Goal: Task Accomplishment & Management: Complete application form

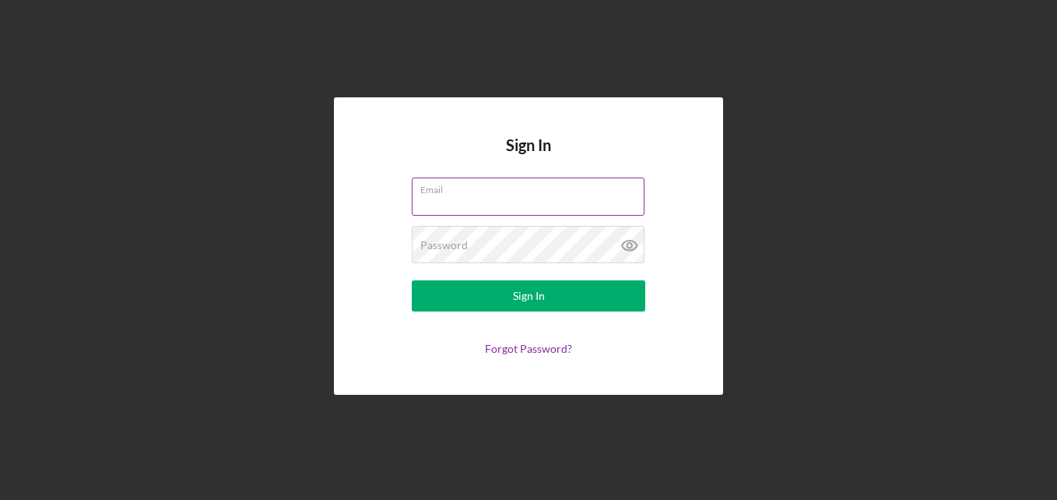
click at [473, 198] on input "Email" at bounding box center [528, 195] width 233 height 37
type input "[PERSON_NAME][EMAIL_ADDRESS][DOMAIN_NAME]"
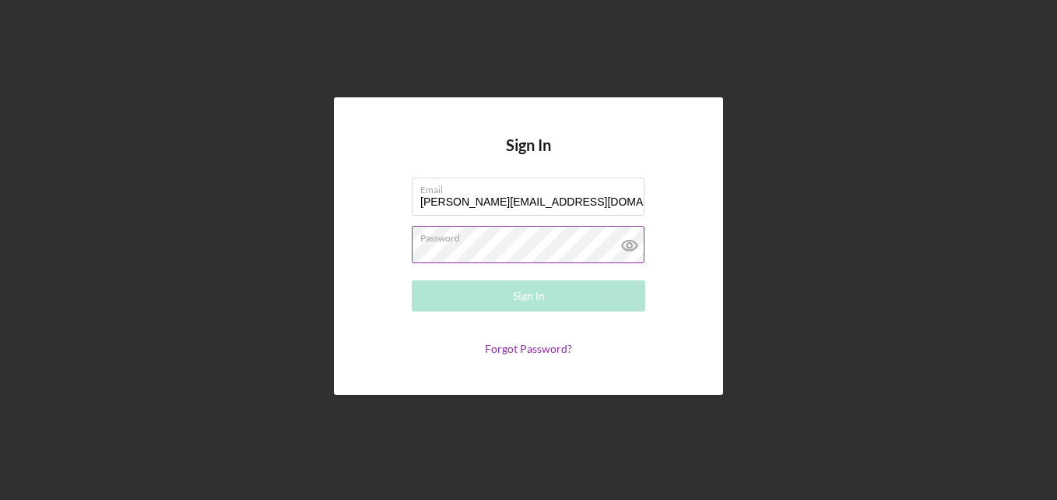
click at [469, 237] on div "Password Required" at bounding box center [528, 245] width 233 height 39
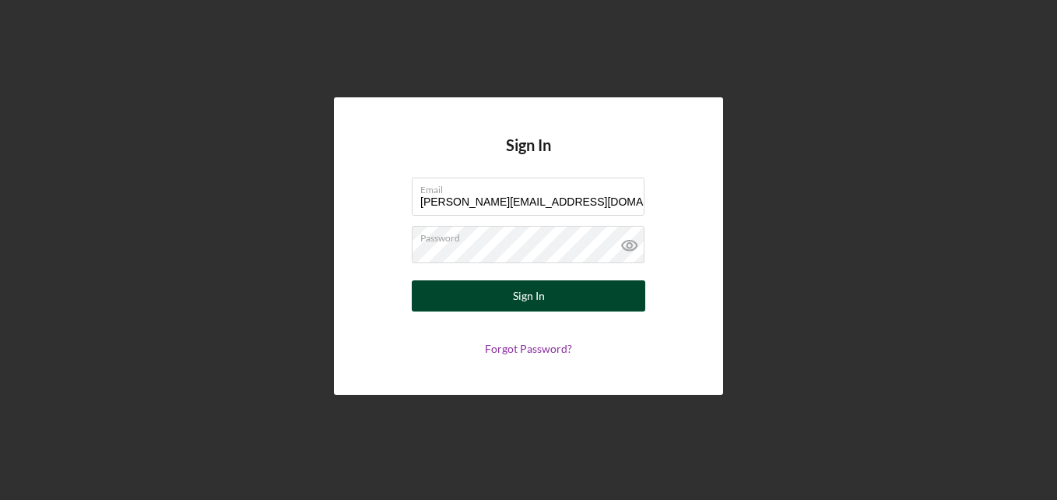
click at [526, 306] on div "Sign In" at bounding box center [529, 295] width 32 height 31
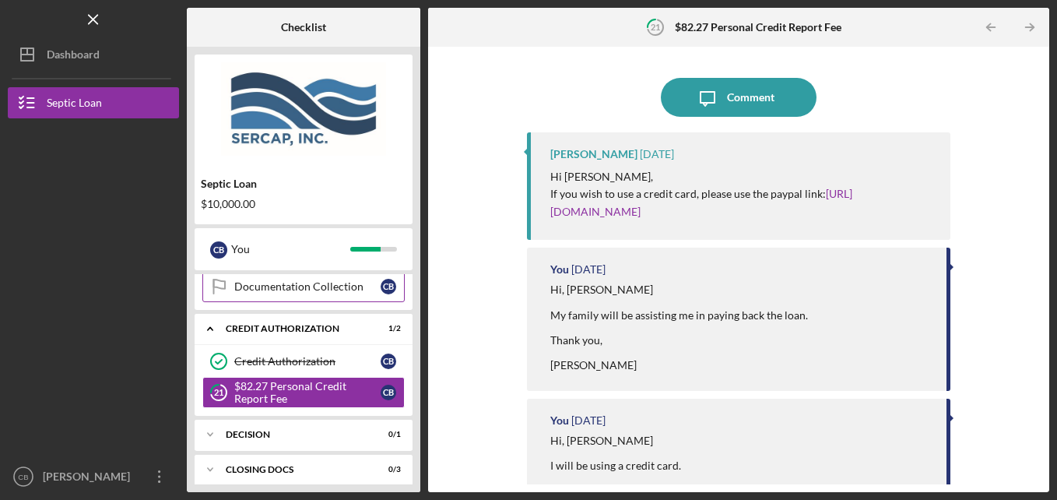
click at [293, 284] on div "Documentation Collection" at bounding box center [307, 286] width 146 height 12
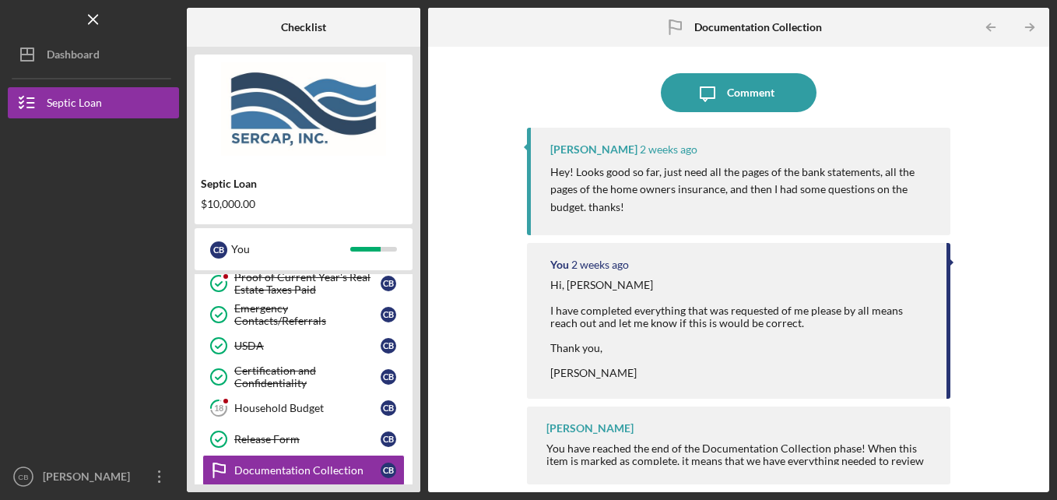
scroll to position [259, 0]
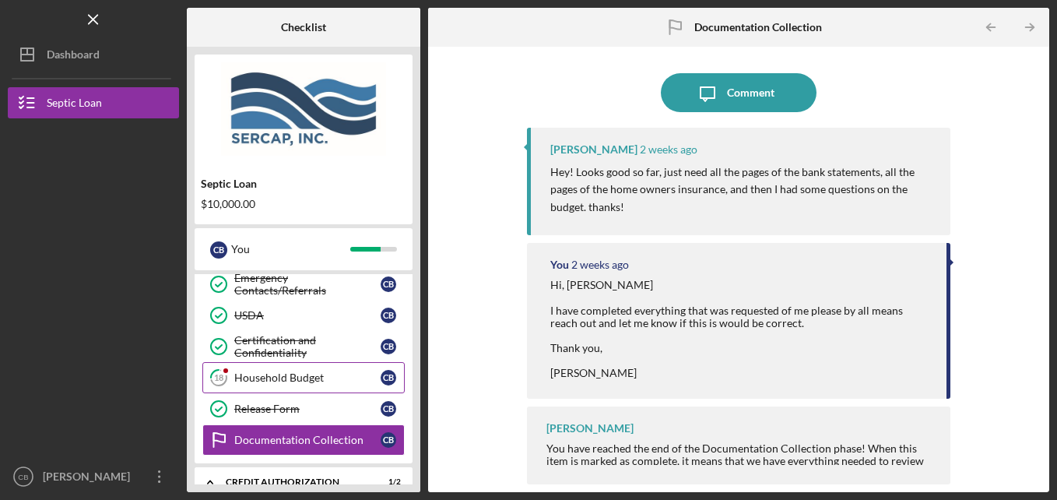
click at [300, 373] on div "Household Budget" at bounding box center [307, 377] width 146 height 12
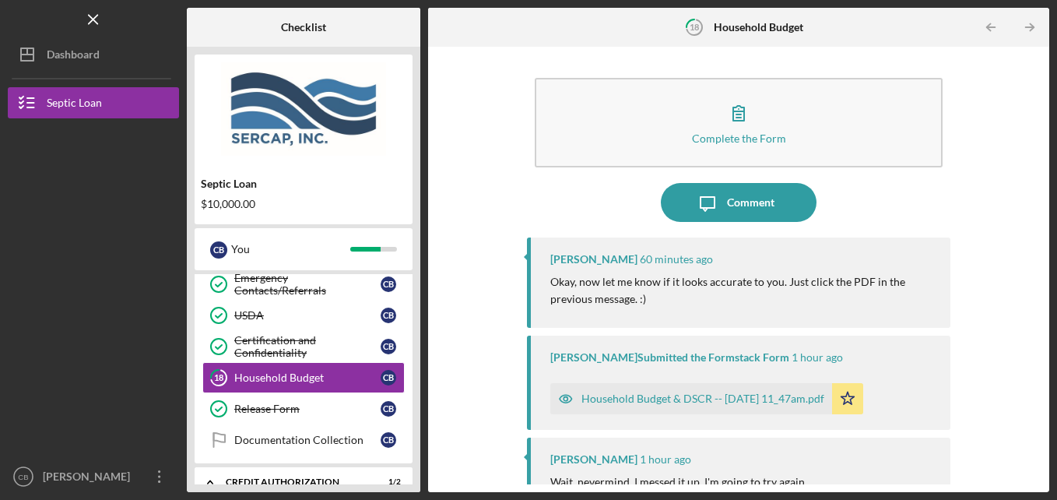
click at [742, 398] on div "Household Budget & DSCR -- [DATE] 11_47am.pdf" at bounding box center [702, 398] width 243 height 12
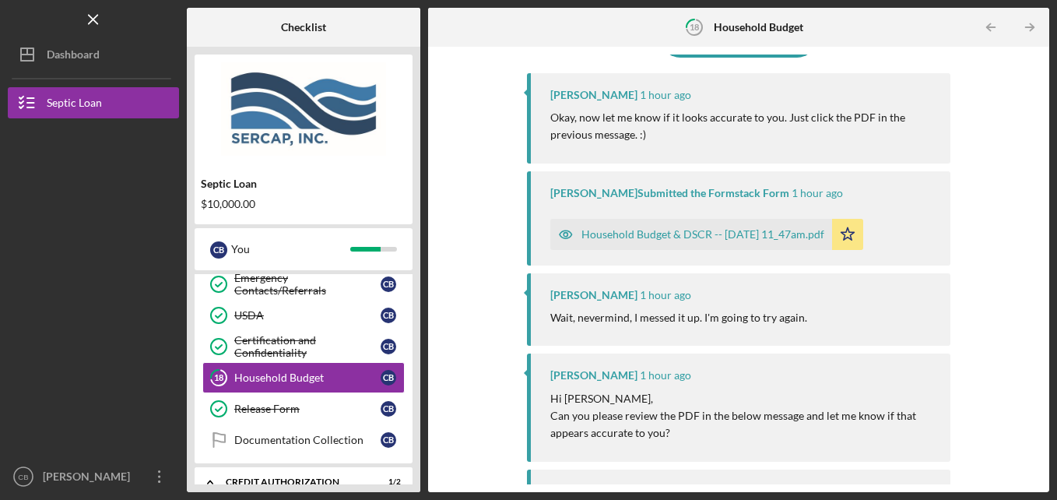
scroll to position [130, 0]
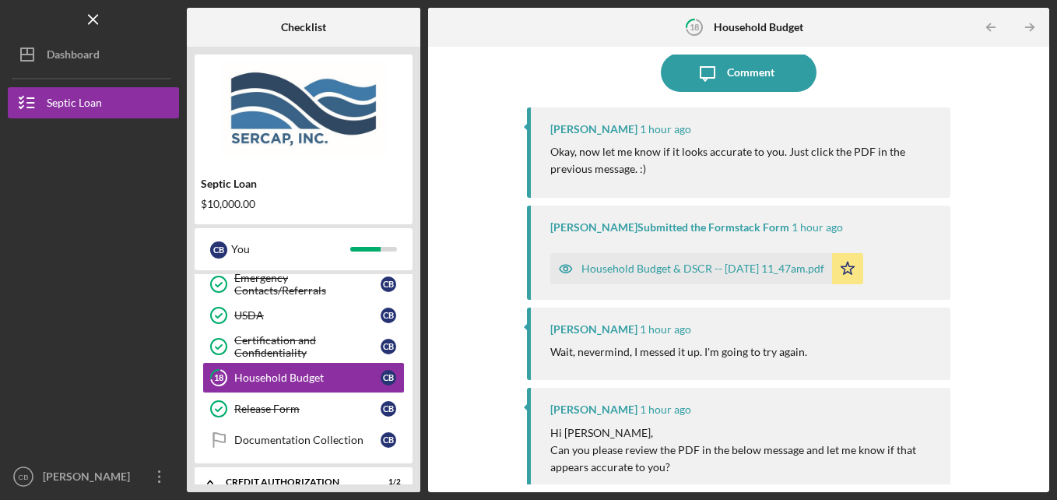
click at [712, 265] on div "Household Budget & DSCR -- [DATE] 11_47am.pdf" at bounding box center [702, 268] width 243 height 12
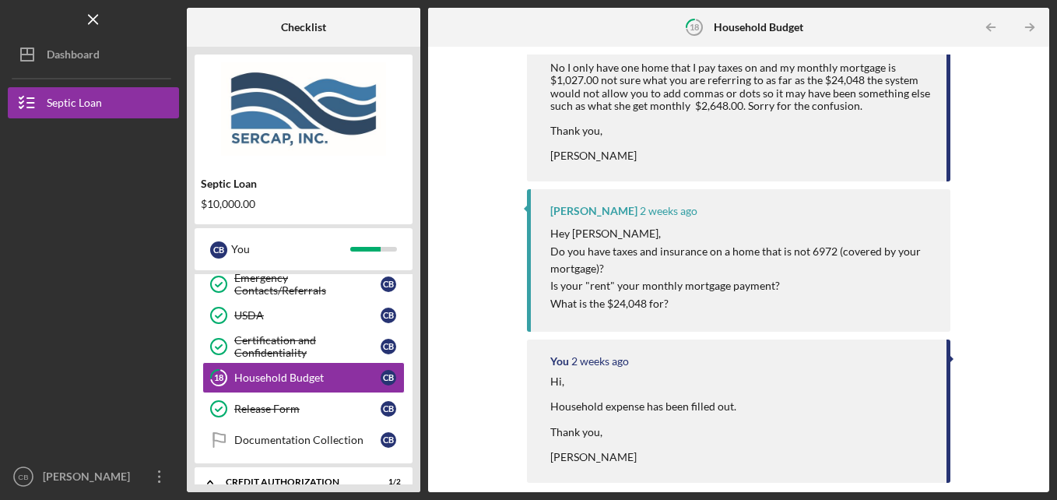
scroll to position [2147, 0]
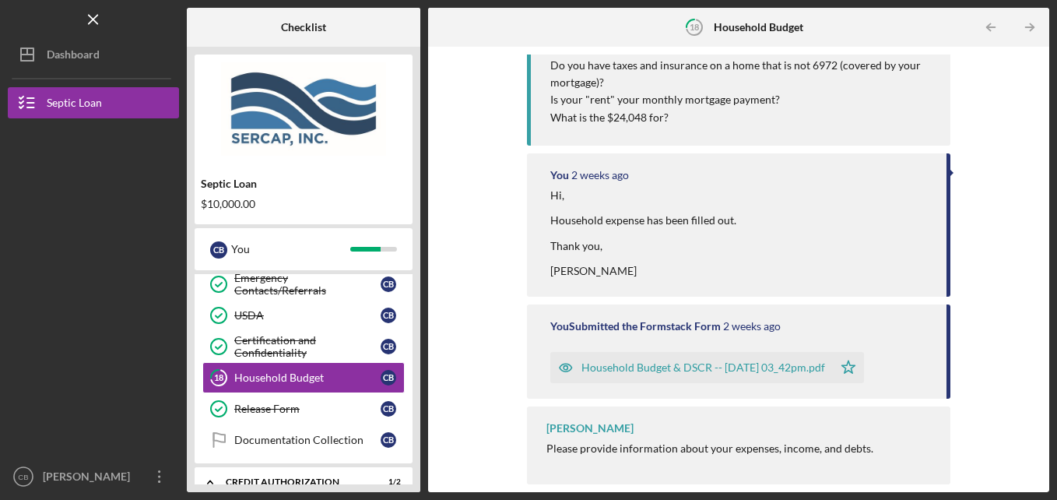
click at [767, 366] on div "Household Budget & DSCR -- [DATE] 03_42pm.pdf" at bounding box center [703, 367] width 244 height 12
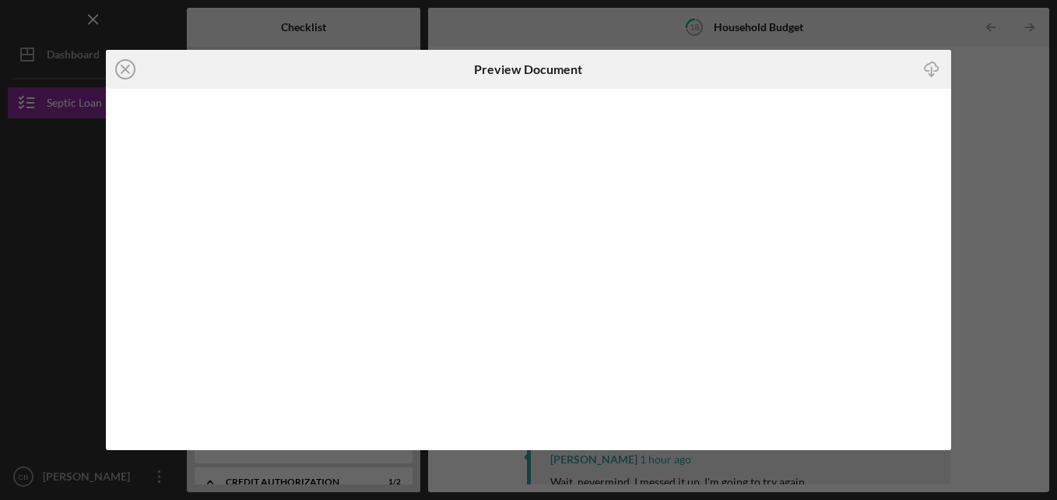
scroll to position [2147, 0]
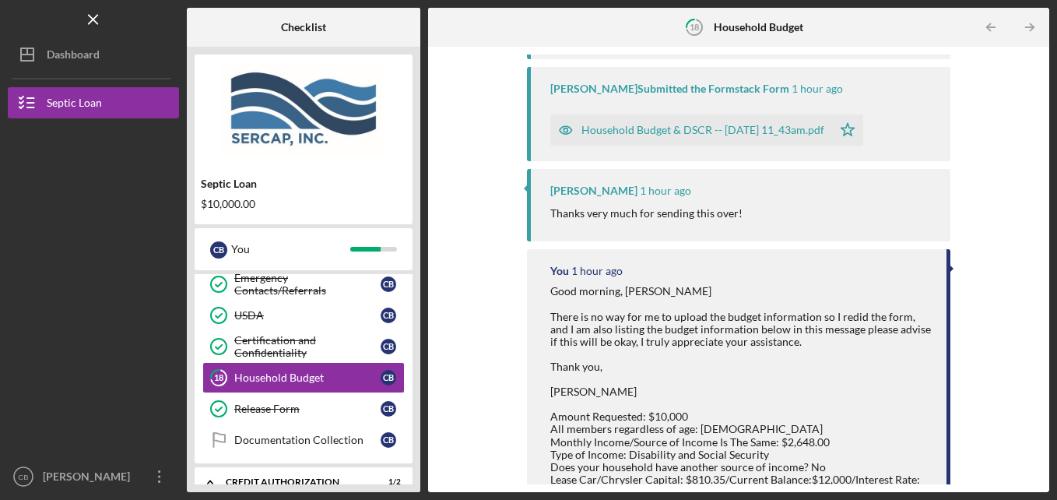
scroll to position [460, 0]
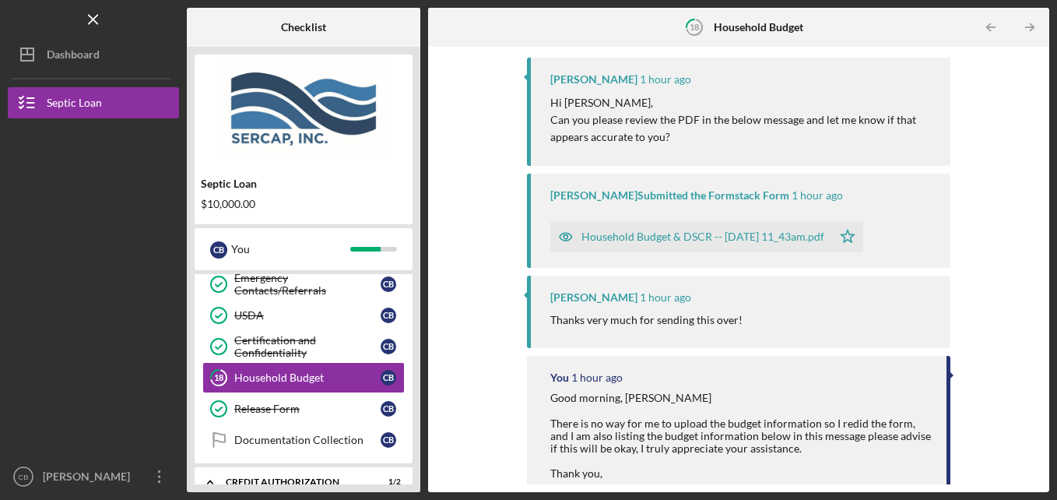
click at [713, 234] on div "Household Budget & DSCR -- [DATE] 11_43am.pdf" at bounding box center [702, 236] width 243 height 12
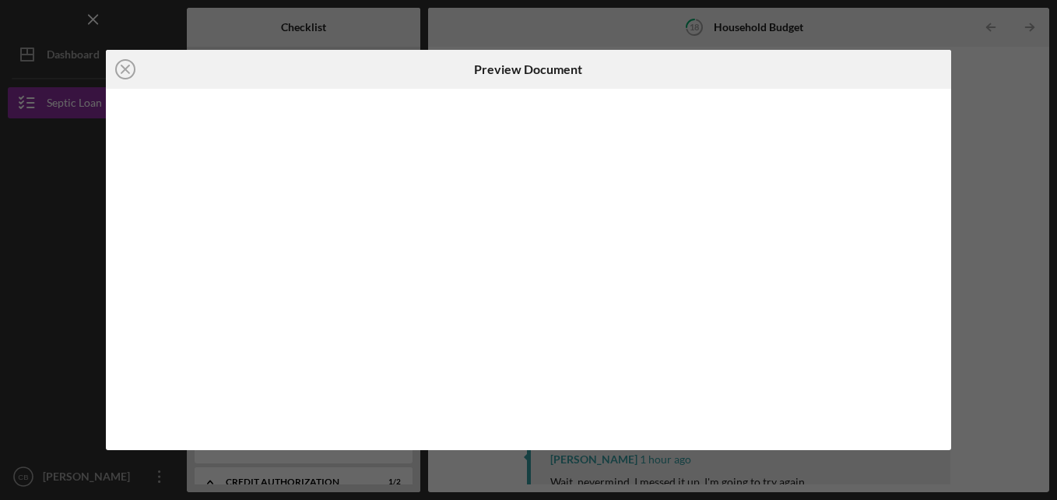
scroll to position [427, 0]
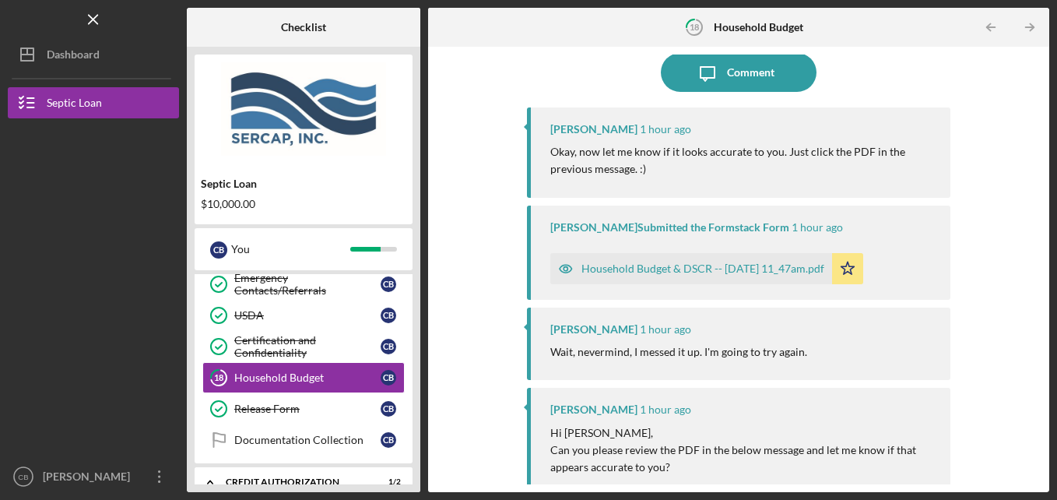
scroll to position [259, 0]
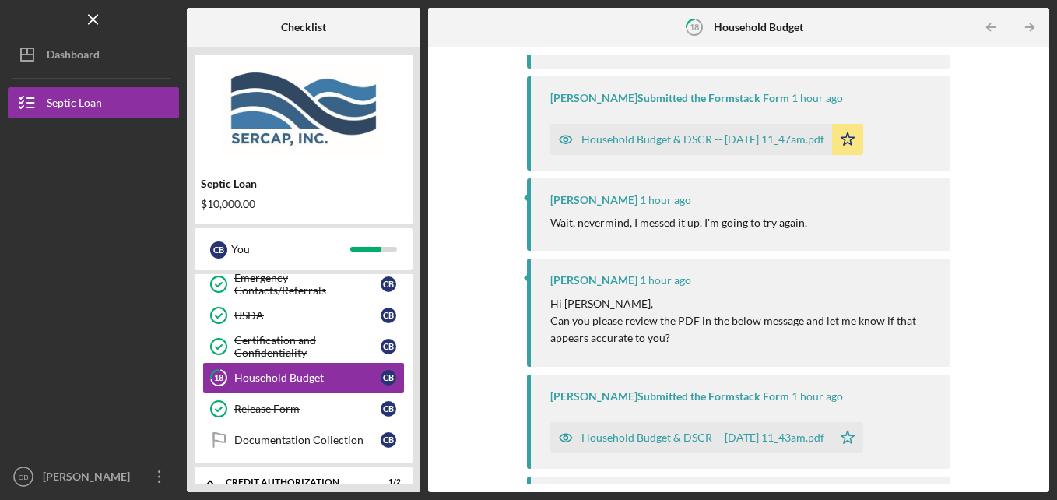
click at [678, 136] on div "Household Budget & DSCR -- [DATE] 11_47am.pdf" at bounding box center [702, 139] width 243 height 12
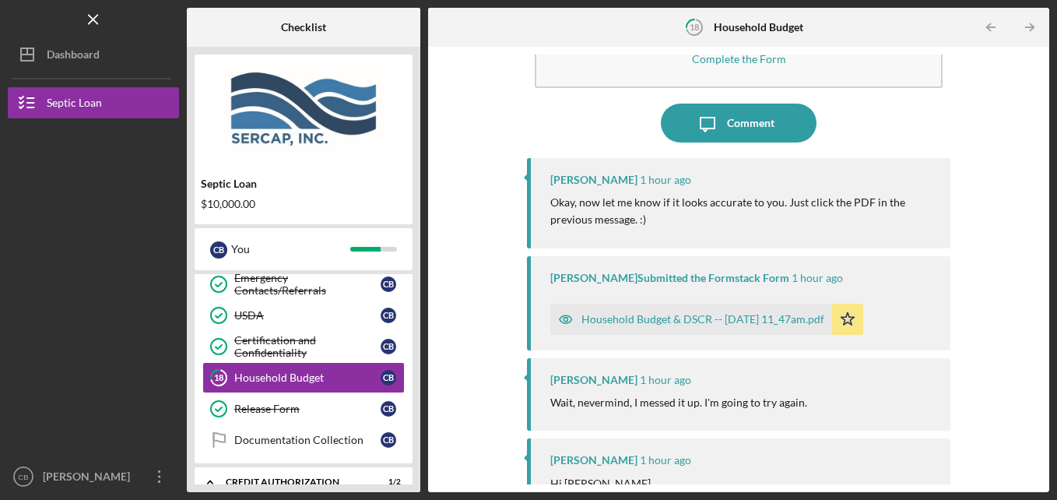
scroll to position [130, 0]
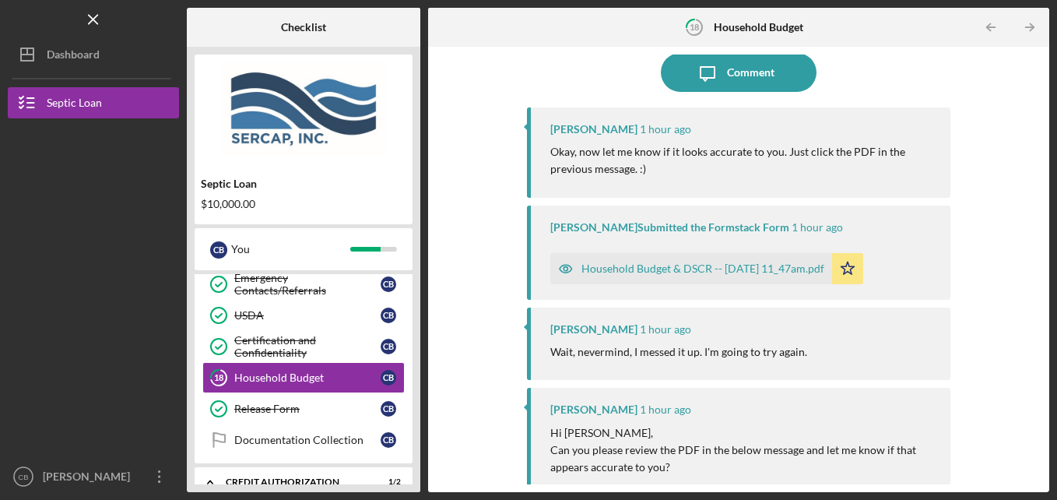
click at [693, 267] on div "Household Budget & DSCR -- [DATE] 11_47am.pdf" at bounding box center [702, 268] width 243 height 12
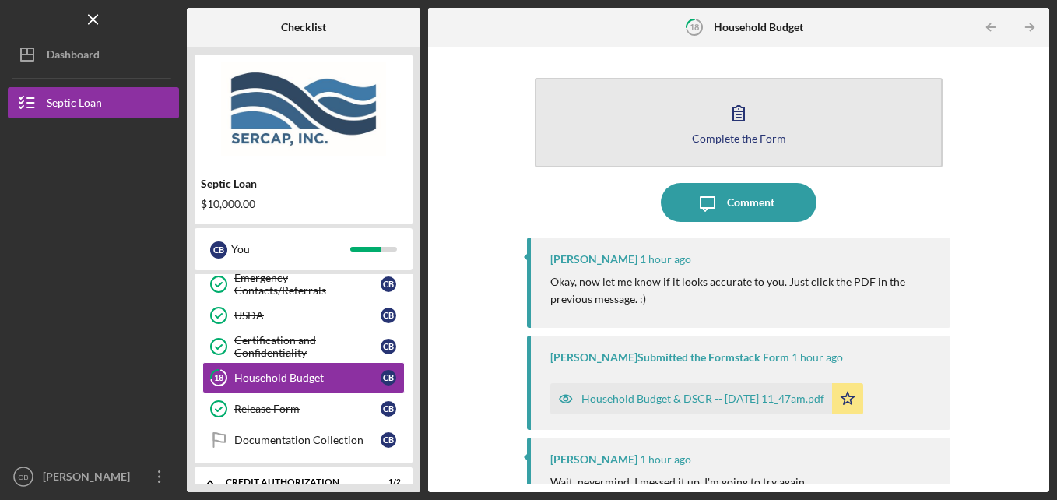
click at [739, 111] on icon "button" at bounding box center [738, 113] width 11 height 15
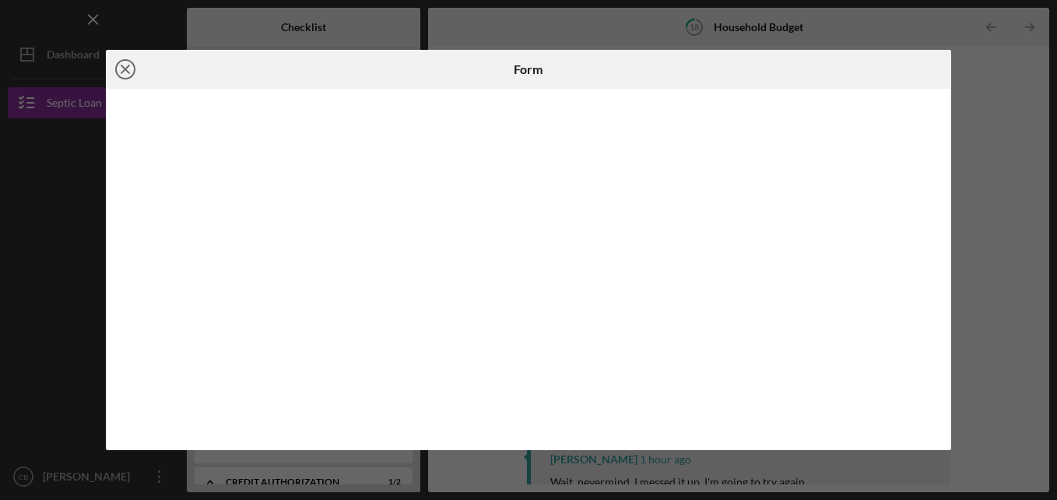
click at [132, 71] on icon "Icon/Close" at bounding box center [125, 69] width 39 height 39
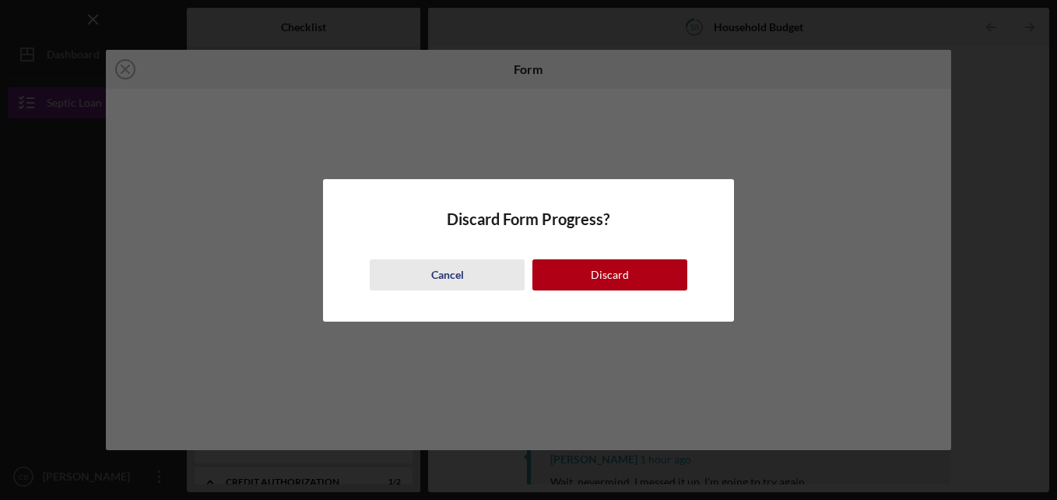
click at [437, 271] on div "Cancel" at bounding box center [447, 274] width 33 height 31
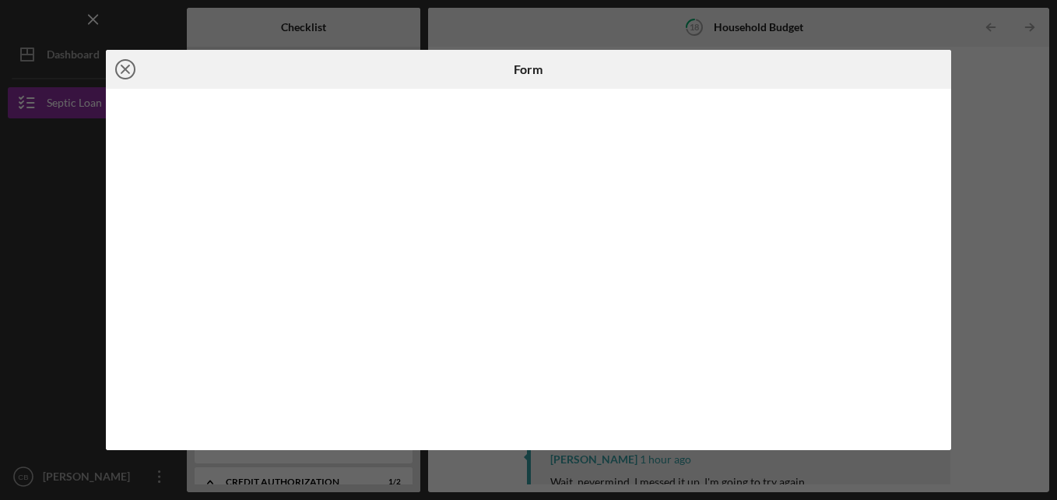
click at [125, 69] on line at bounding box center [125, 69] width 8 height 8
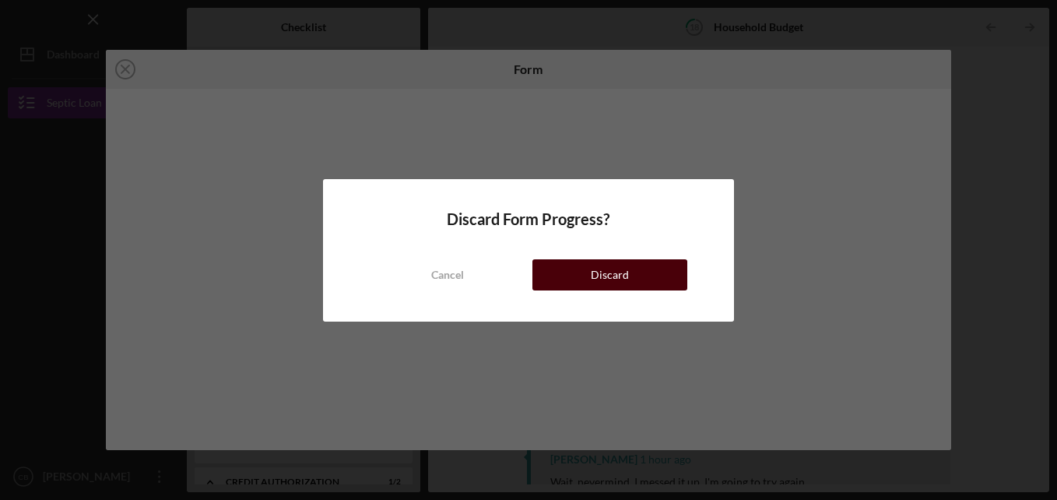
click at [609, 277] on div "Discard" at bounding box center [610, 274] width 38 height 31
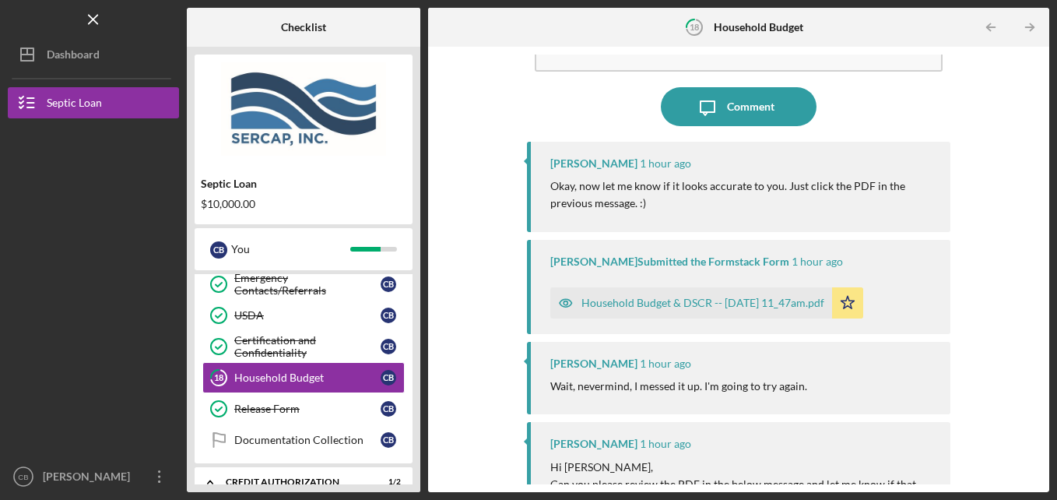
scroll to position [130, 0]
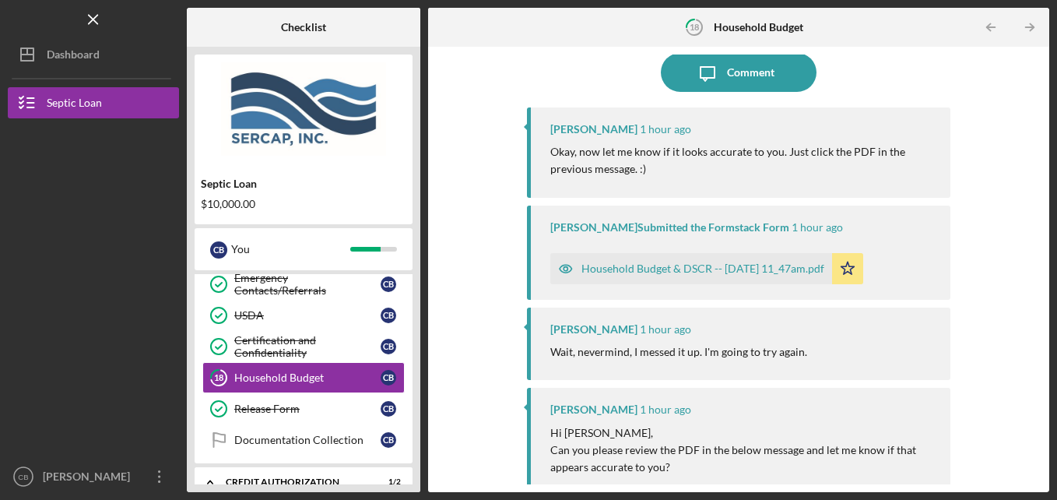
click at [744, 267] on div "Household Budget & DSCR -- [DATE] 11_47am.pdf" at bounding box center [702, 268] width 243 height 12
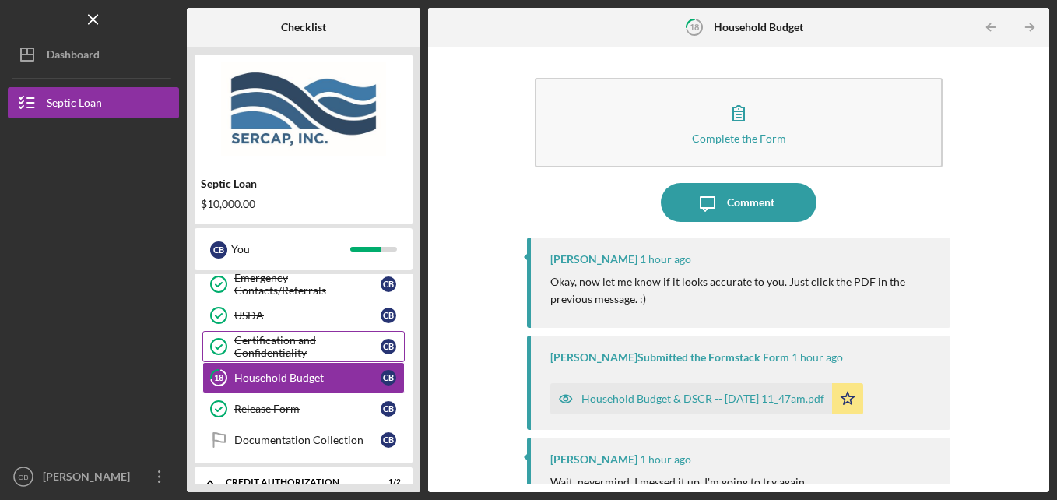
click at [253, 345] on div "Certification and Confidentiality" at bounding box center [307, 346] width 146 height 25
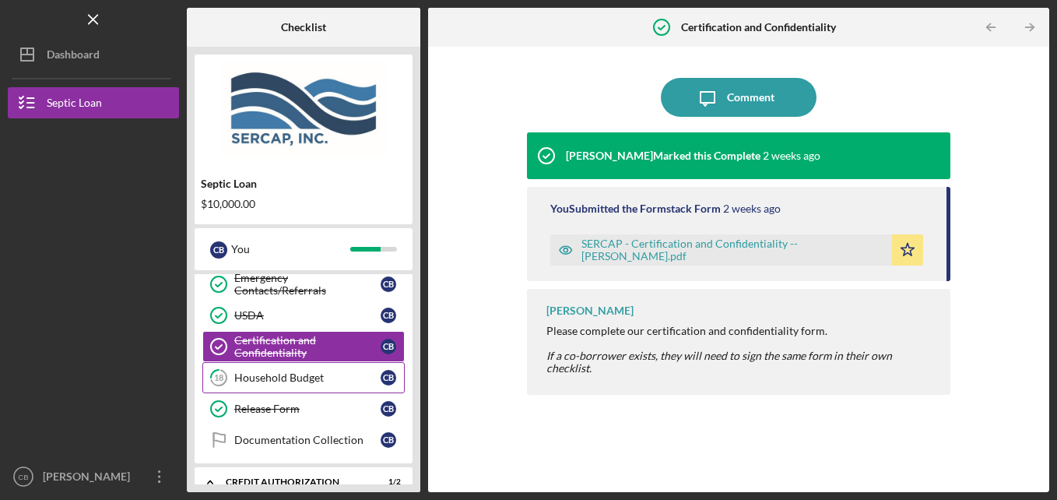
click at [269, 374] on div "Household Budget" at bounding box center [307, 377] width 146 height 12
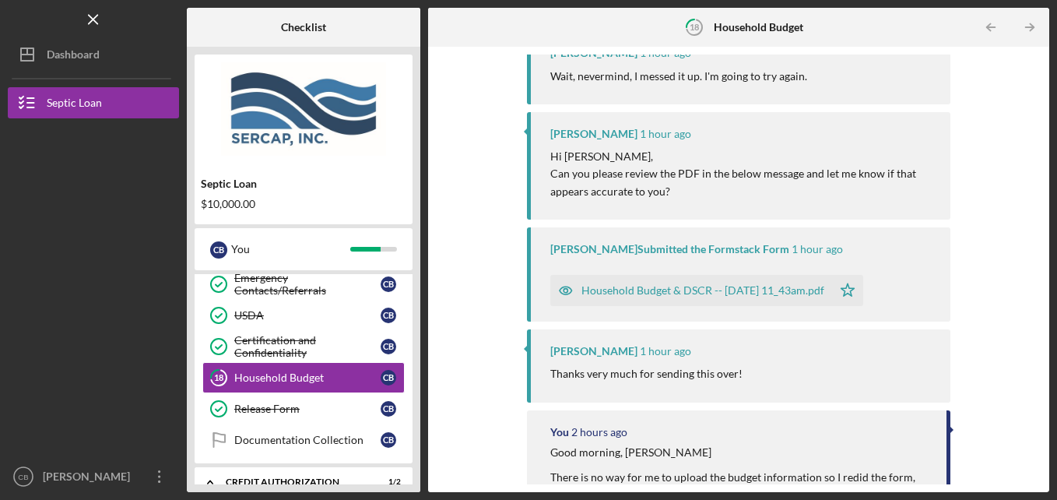
scroll to position [519, 0]
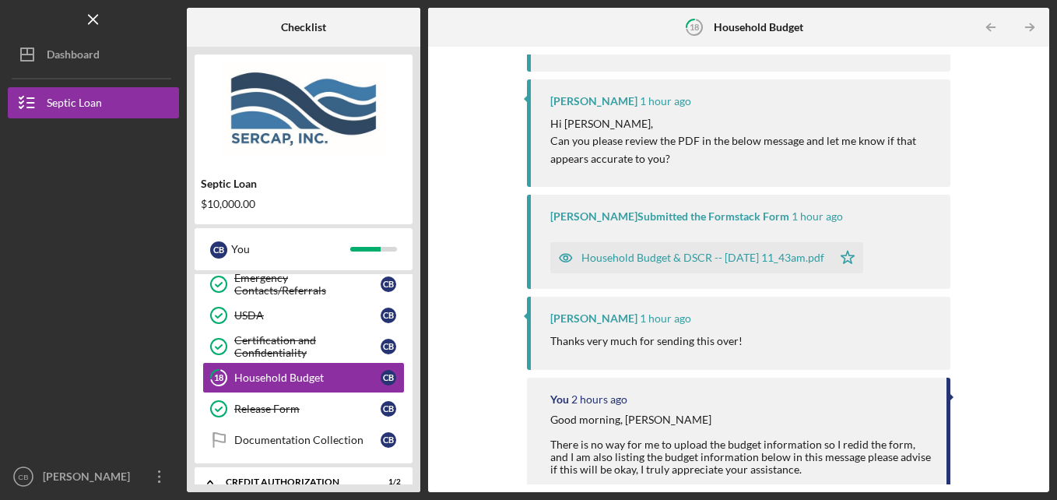
click at [713, 258] on div "Household Budget & DSCR -- [DATE] 11_43am.pdf" at bounding box center [702, 257] width 243 height 12
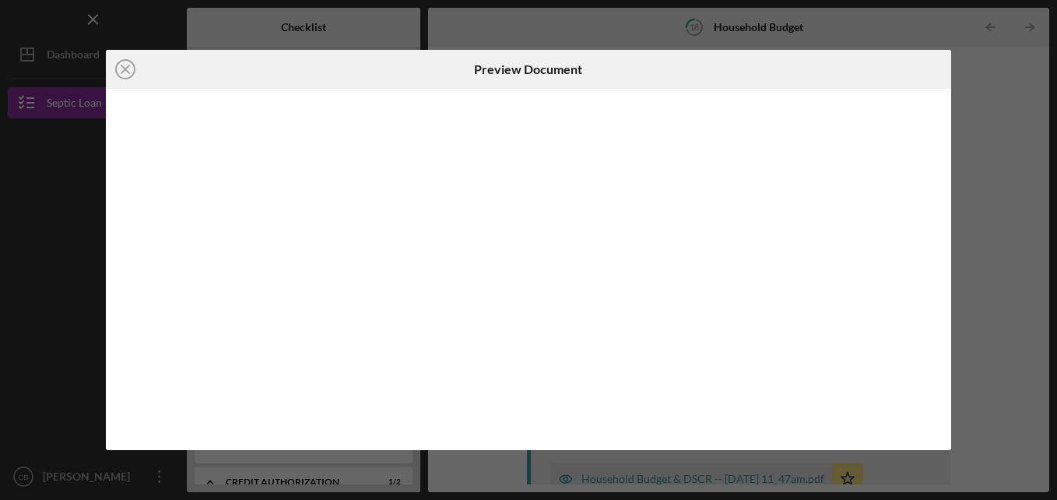
scroll to position [507, 0]
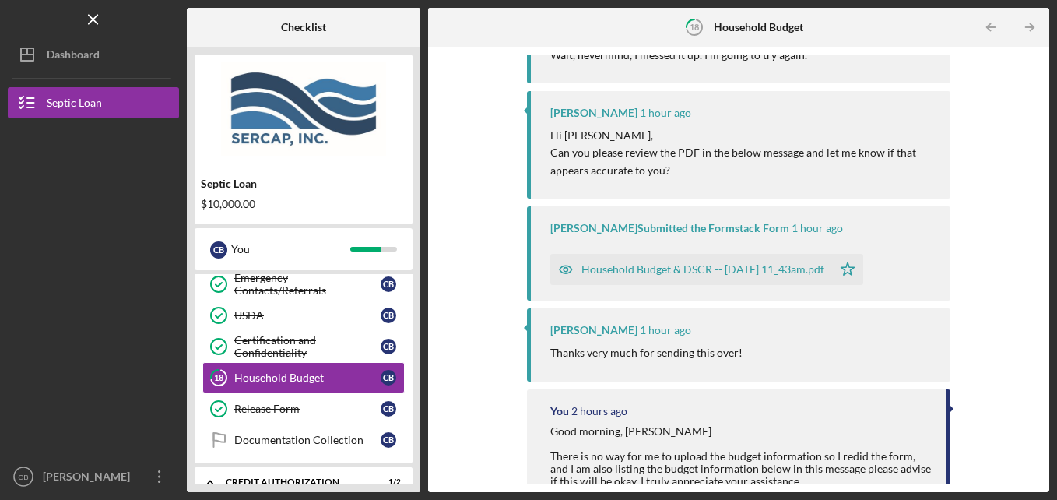
scroll to position [507, 0]
click at [637, 265] on div "Household Budget & DSCR -- [DATE] 11_43am.pdf" at bounding box center [702, 269] width 243 height 12
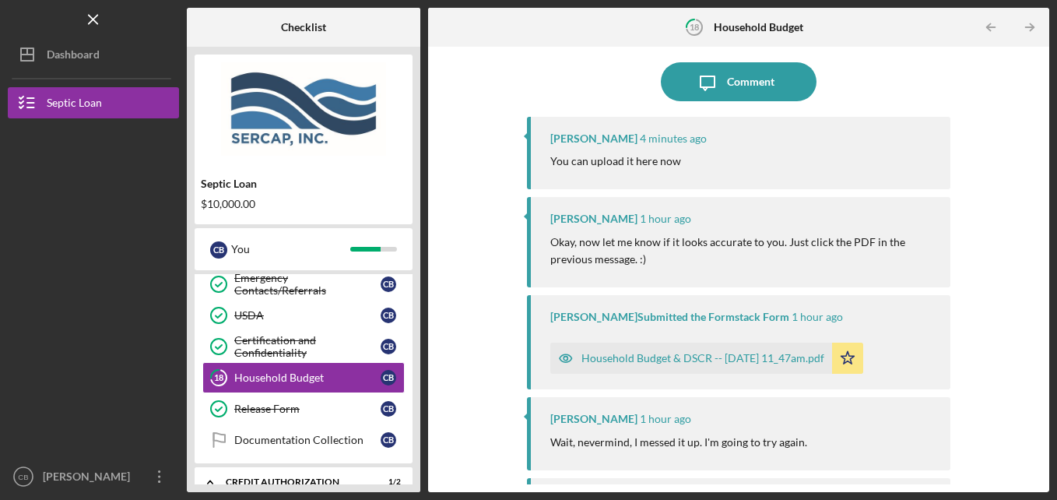
scroll to position [118, 0]
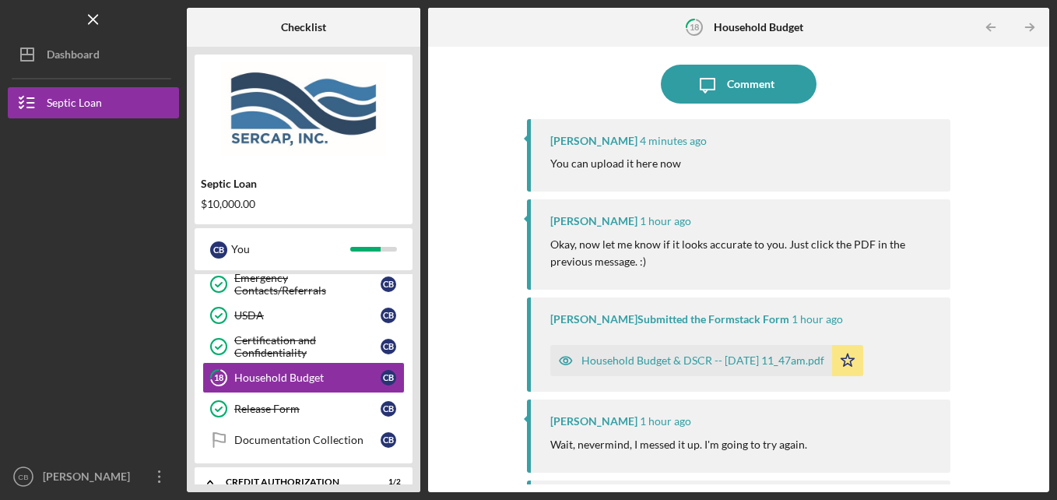
click at [658, 359] on div "Household Budget & DSCR -- [DATE] 11_47am.pdf" at bounding box center [702, 360] width 243 height 12
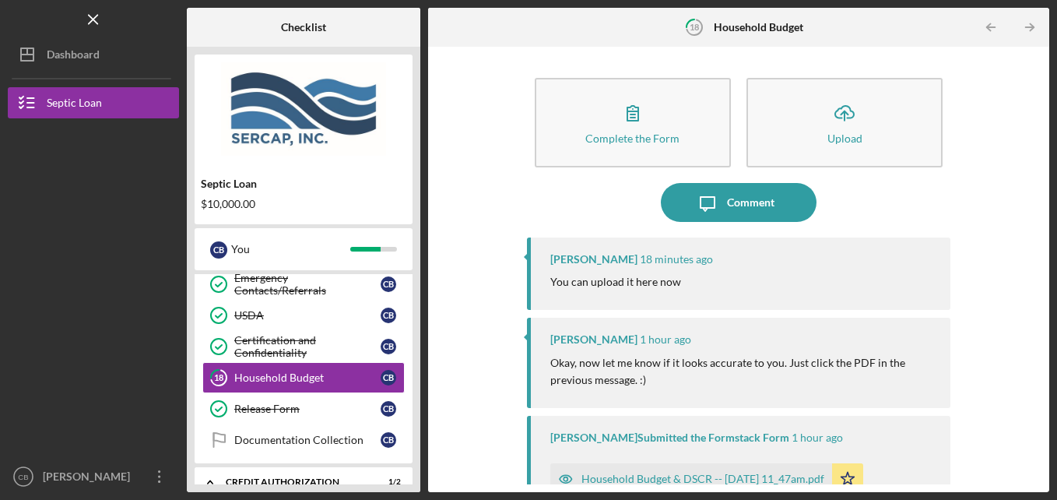
scroll to position [130, 0]
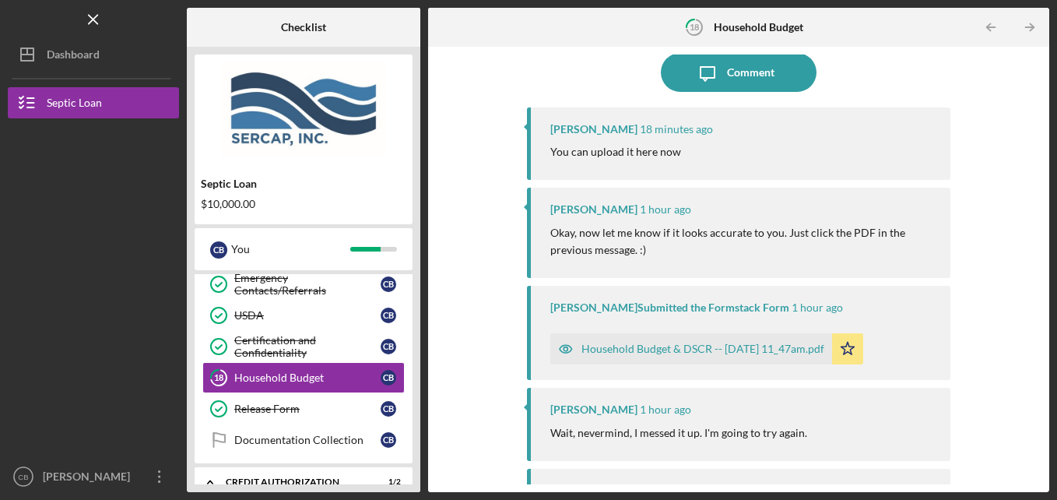
click at [676, 349] on div "Household Budget & DSCR -- [DATE] 11_47am.pdf" at bounding box center [702, 348] width 243 height 12
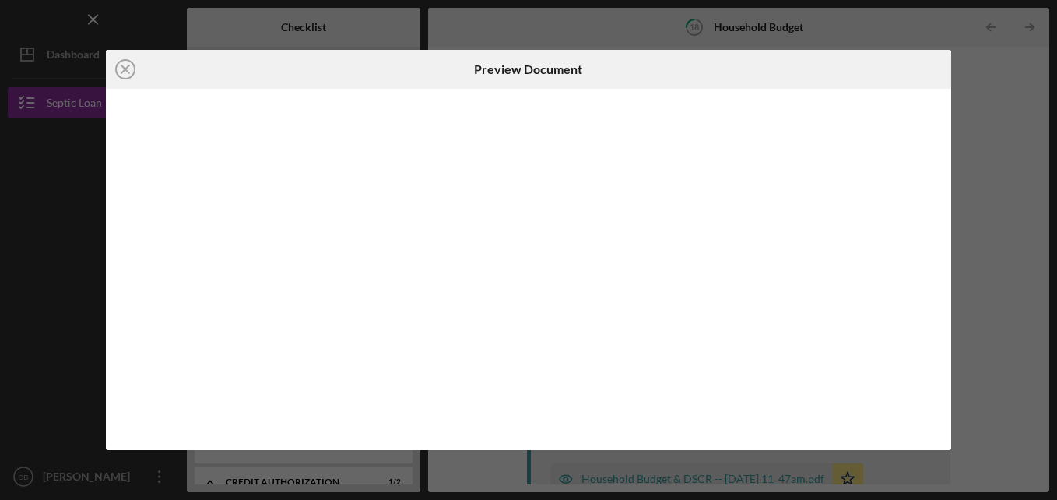
scroll to position [10, 0]
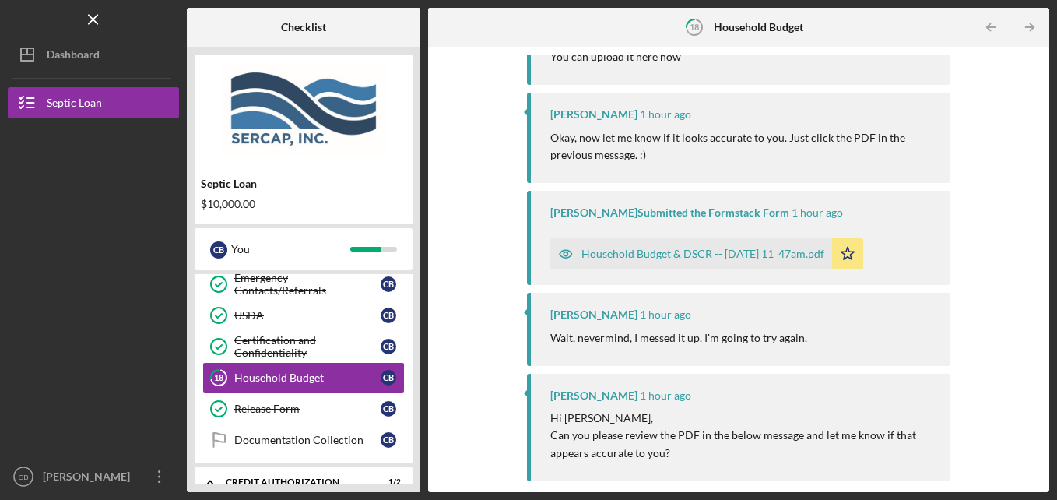
scroll to position [259, 0]
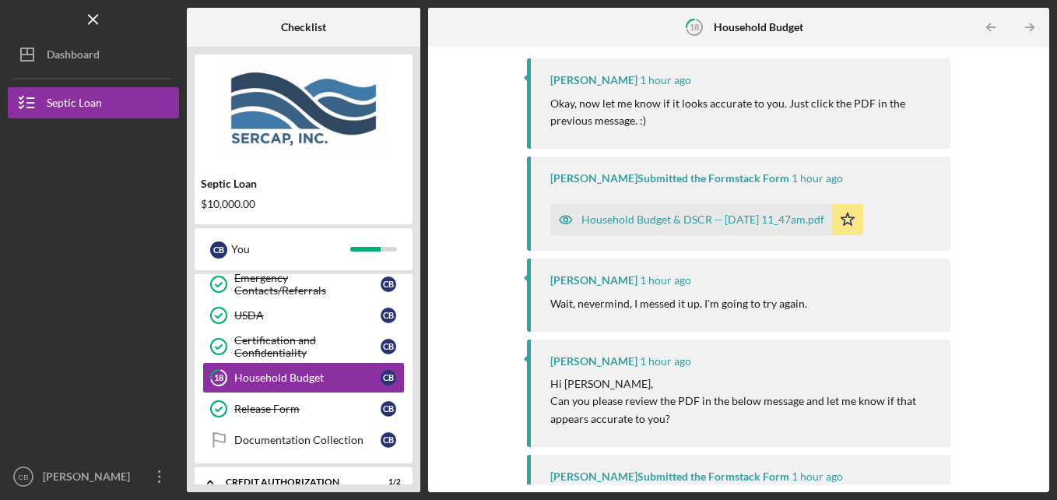
click at [700, 220] on div "Household Budget & DSCR -- [DATE] 11_47am.pdf" at bounding box center [702, 219] width 243 height 12
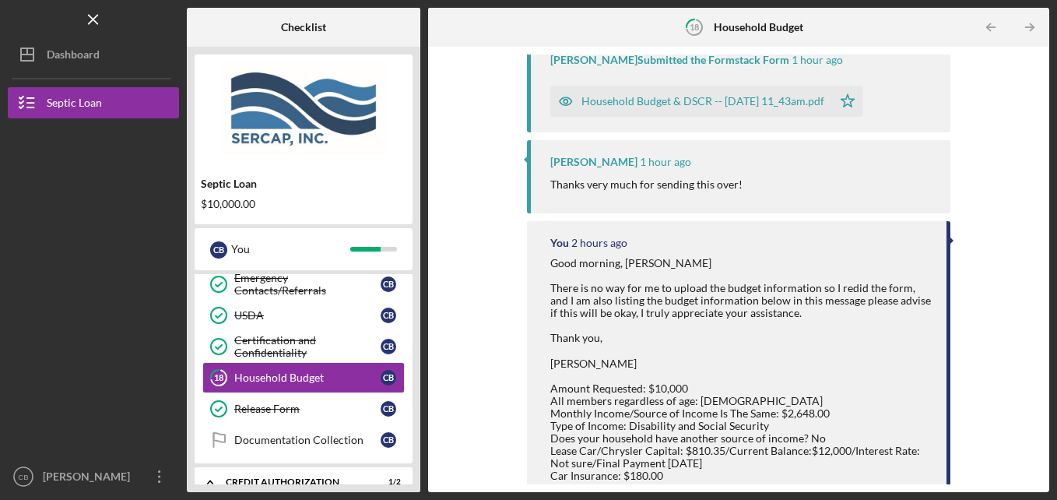
scroll to position [519, 0]
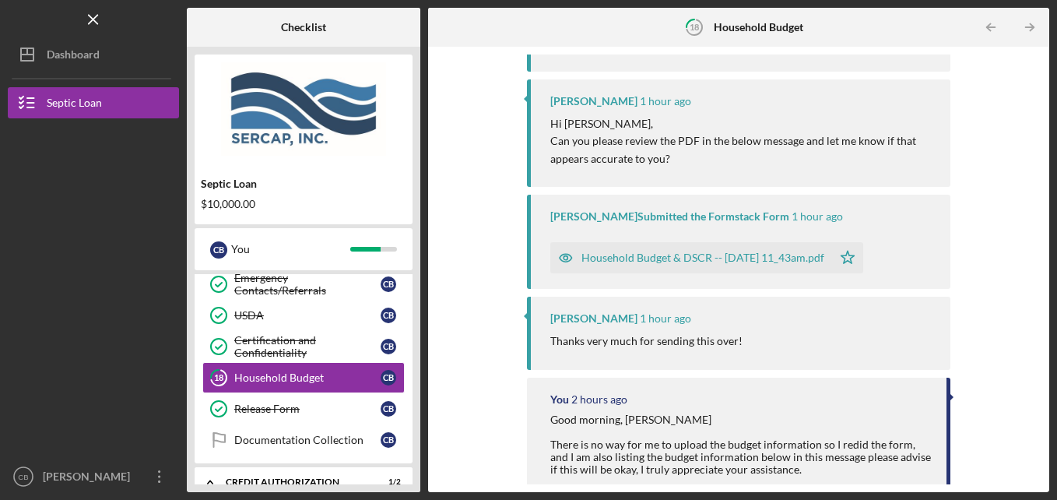
click at [698, 255] on div "Household Budget & DSCR -- [DATE] 11_43am.pdf" at bounding box center [702, 257] width 243 height 12
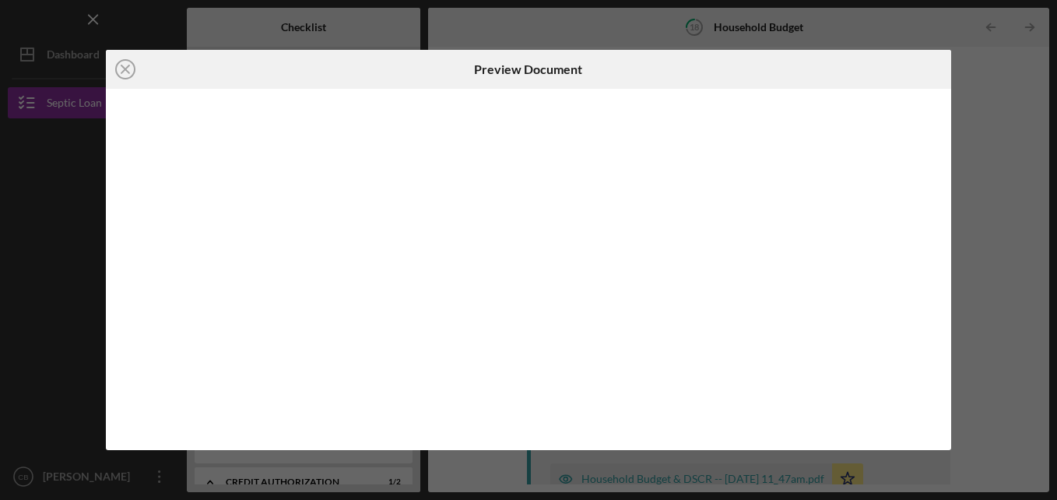
scroll to position [507, 0]
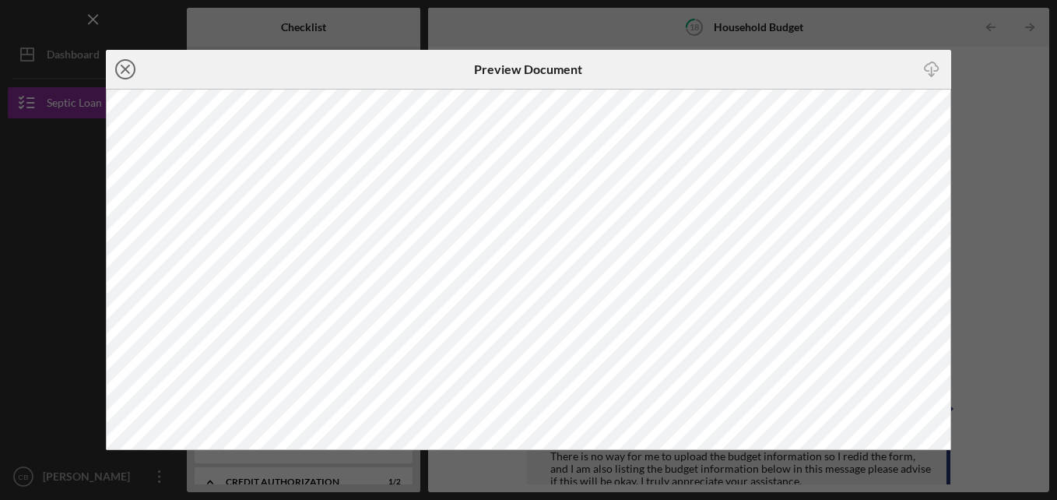
click at [131, 73] on icon "Icon/Close" at bounding box center [125, 69] width 39 height 39
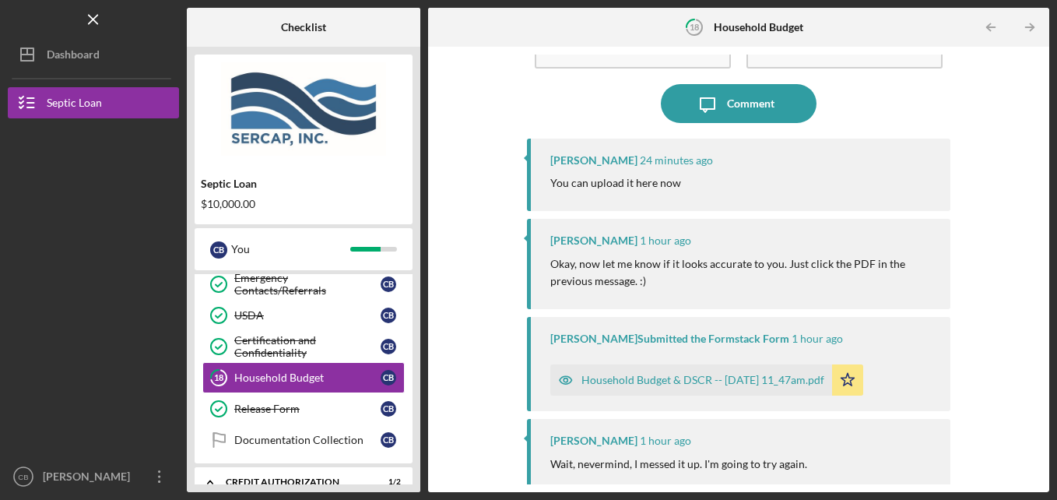
scroll to position [129, 0]
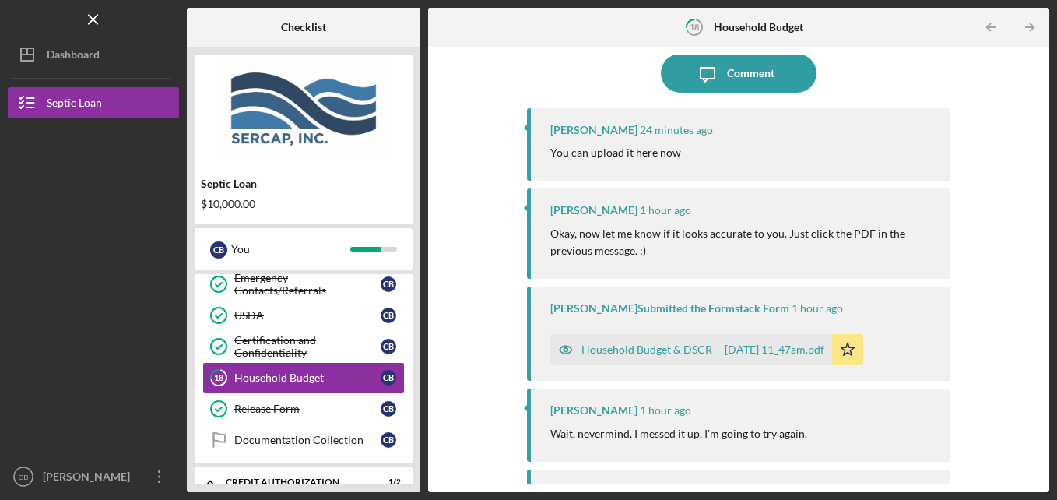
click at [676, 351] on div "Household Budget & DSCR -- [DATE] 11_47am.pdf" at bounding box center [702, 349] width 243 height 12
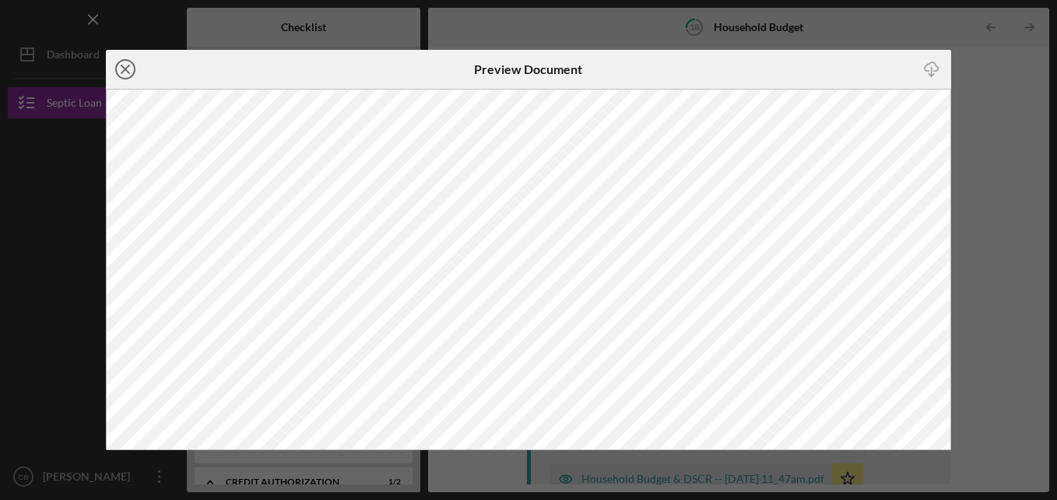
click at [126, 68] on line at bounding box center [125, 69] width 8 height 8
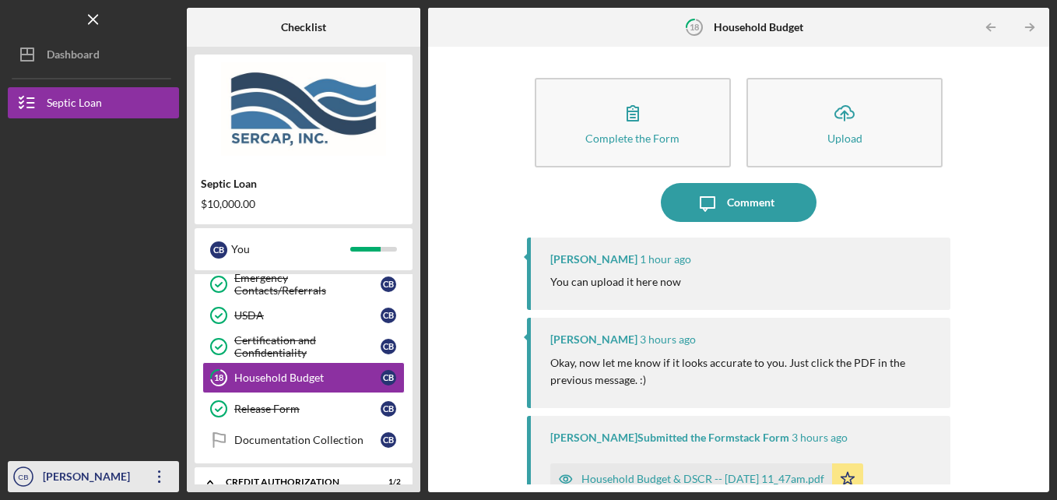
click at [54, 474] on div "[PERSON_NAME]" at bounding box center [89, 478] width 101 height 35
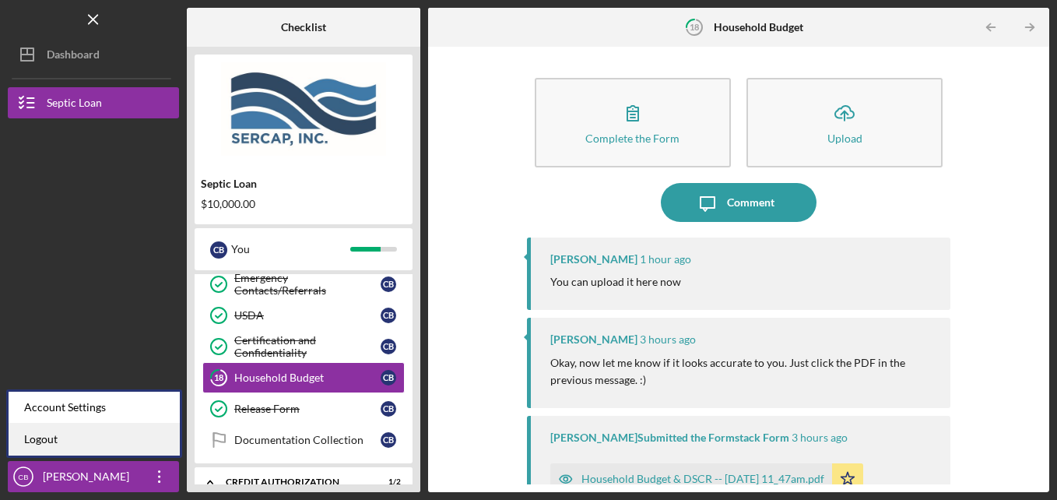
click at [47, 440] on link "Logout" at bounding box center [94, 439] width 171 height 32
